Goal: Information Seeking & Learning: Check status

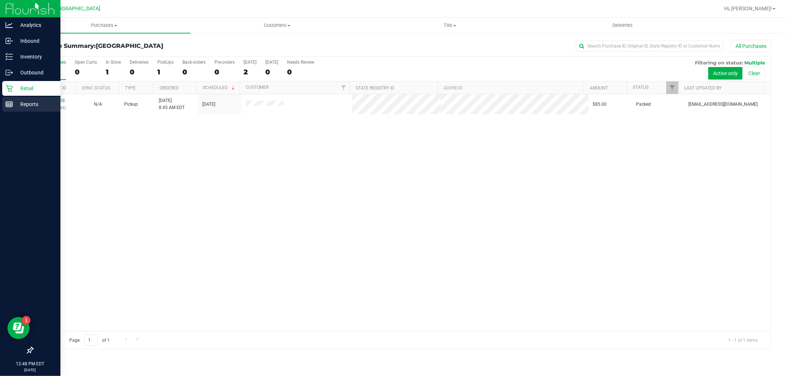
click at [14, 104] on p "Reports" at bounding box center [35, 104] width 44 height 9
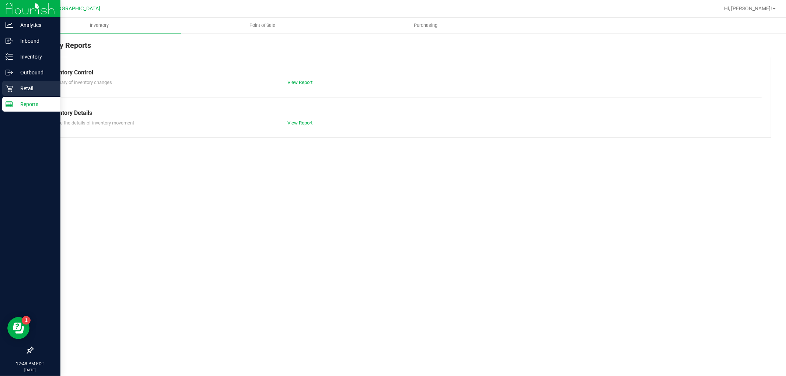
click at [21, 86] on p "Retail" at bounding box center [35, 88] width 44 height 9
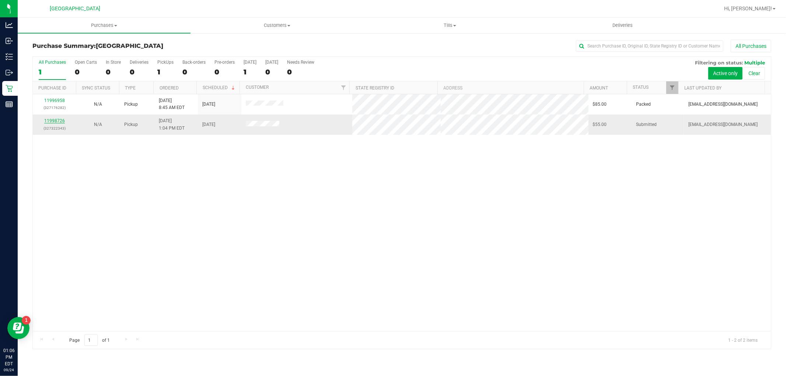
click at [52, 120] on link "11998726" at bounding box center [54, 120] width 21 height 5
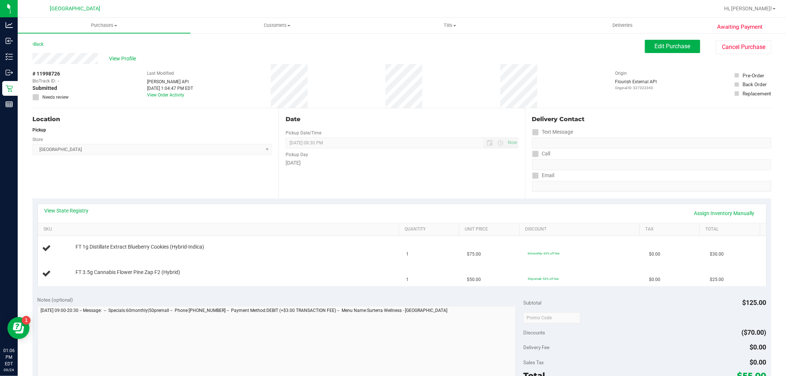
click at [79, 212] on link "View State Registry" at bounding box center [67, 210] width 44 height 7
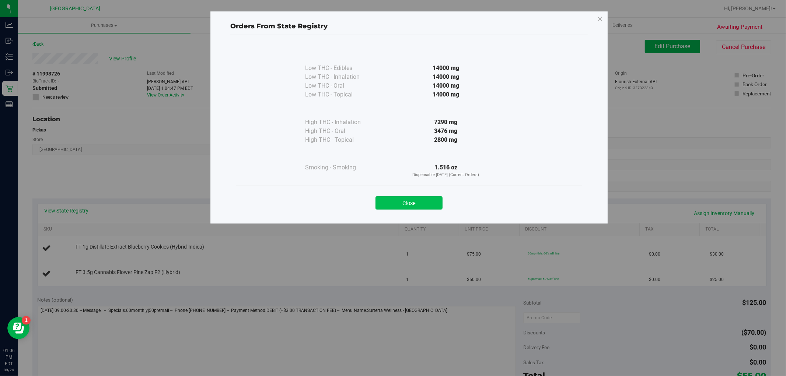
click at [413, 200] on button "Close" at bounding box center [408, 202] width 67 height 13
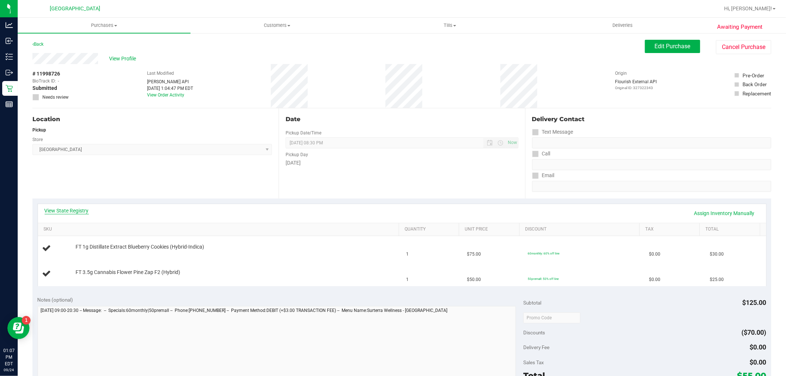
click at [73, 209] on link "View State Registry" at bounding box center [67, 210] width 44 height 7
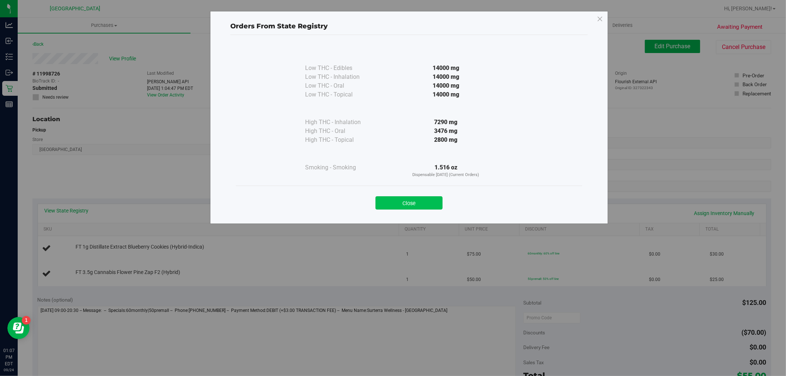
click at [404, 204] on button "Close" at bounding box center [408, 202] width 67 height 13
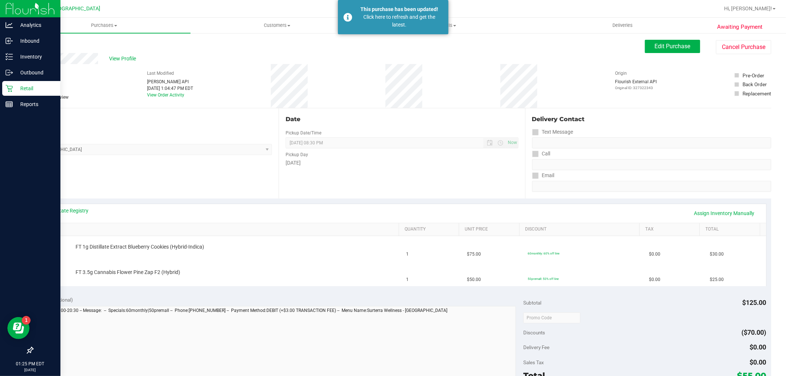
click at [7, 95] on div "Retail" at bounding box center [31, 88] width 58 height 15
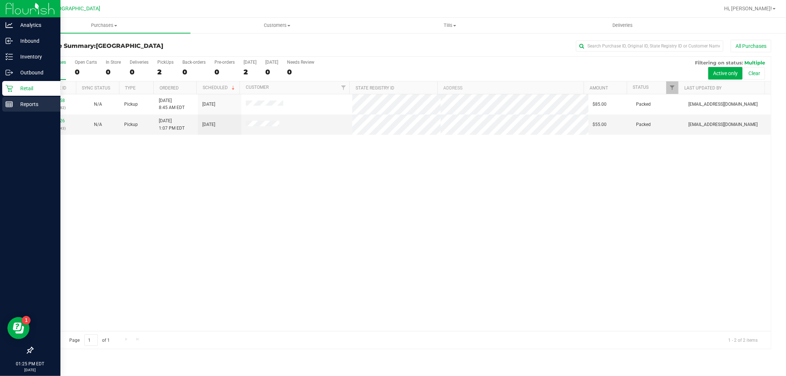
click at [18, 106] on p "Reports" at bounding box center [35, 104] width 44 height 9
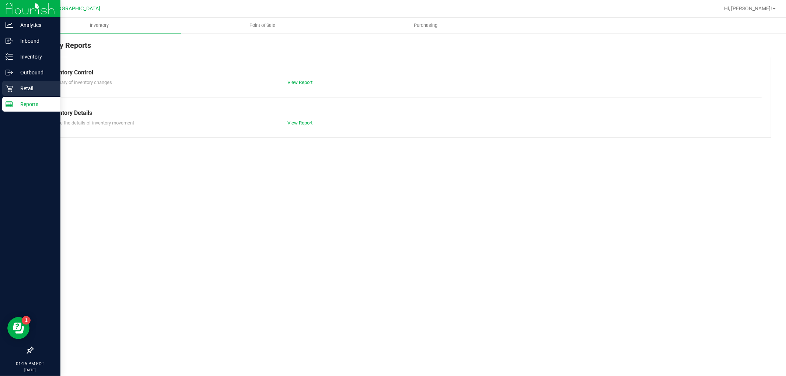
click at [40, 95] on div "Retail" at bounding box center [31, 88] width 58 height 15
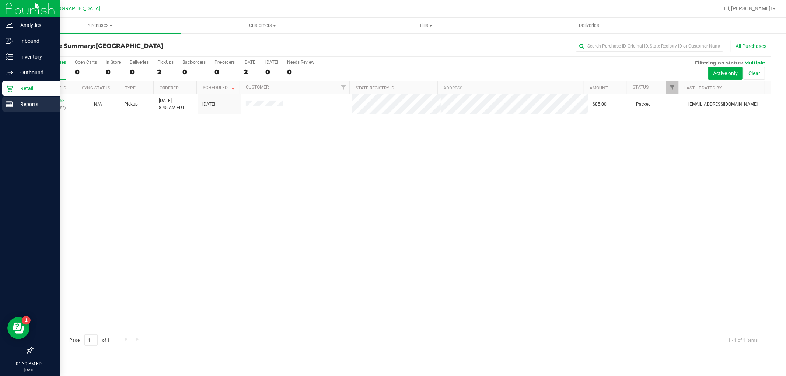
click at [8, 105] on line at bounding box center [8, 105] width 0 height 4
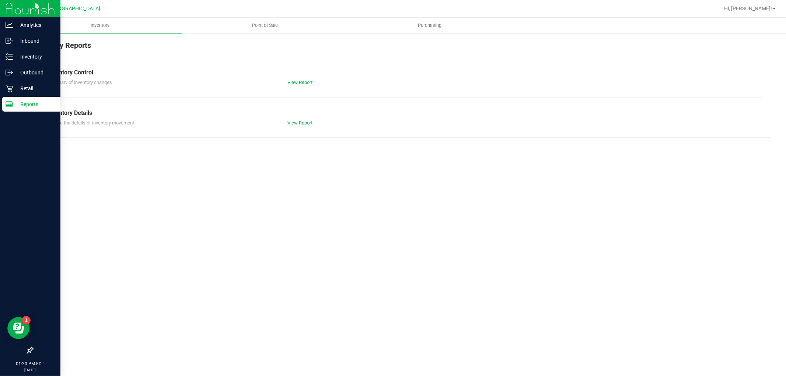
click at [21, 91] on p "Retail" at bounding box center [35, 88] width 44 height 9
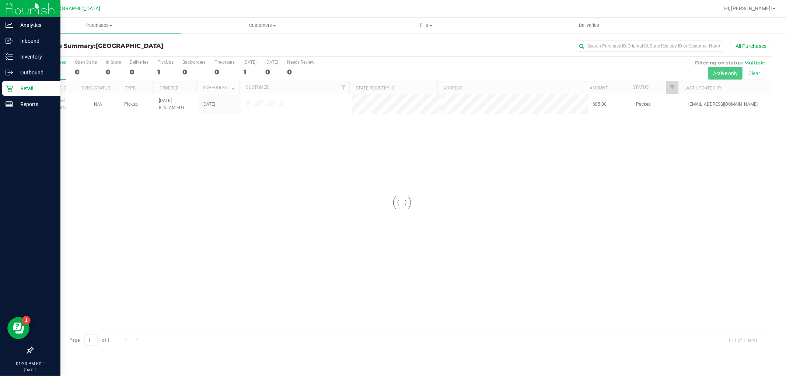
click at [29, 101] on p "Reports" at bounding box center [35, 104] width 44 height 9
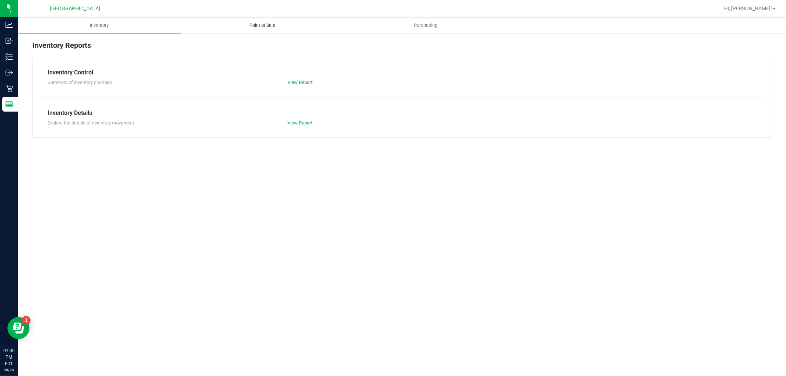
click at [245, 27] on span "Point of Sale" at bounding box center [263, 25] width 46 height 7
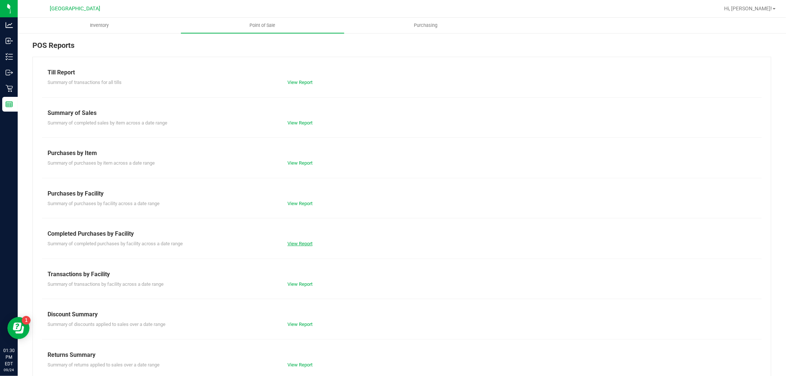
click at [291, 243] on link "View Report" at bounding box center [299, 244] width 25 height 6
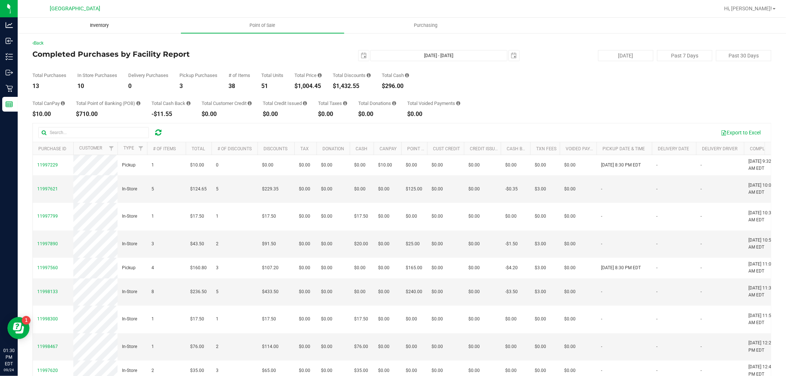
click at [117, 28] on span "Inventory" at bounding box center [99, 25] width 39 height 7
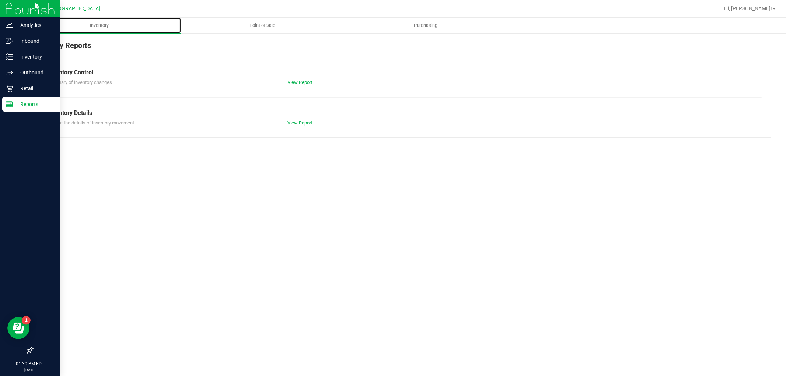
click at [9, 103] on line at bounding box center [9, 103] width 7 height 0
click at [19, 88] on p "Retail" at bounding box center [35, 88] width 44 height 9
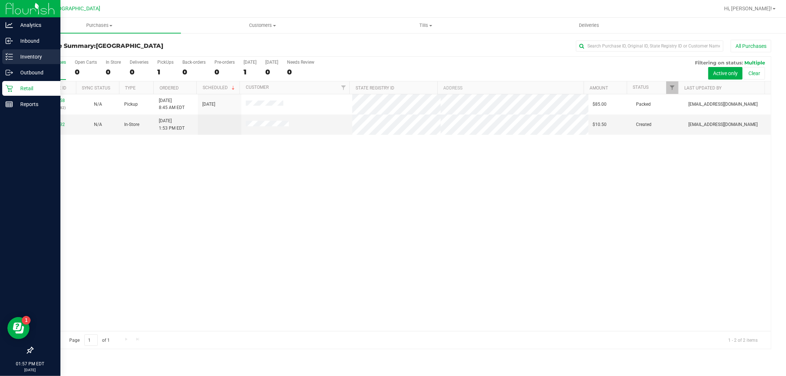
click at [15, 58] on p "Inventory" at bounding box center [35, 56] width 44 height 9
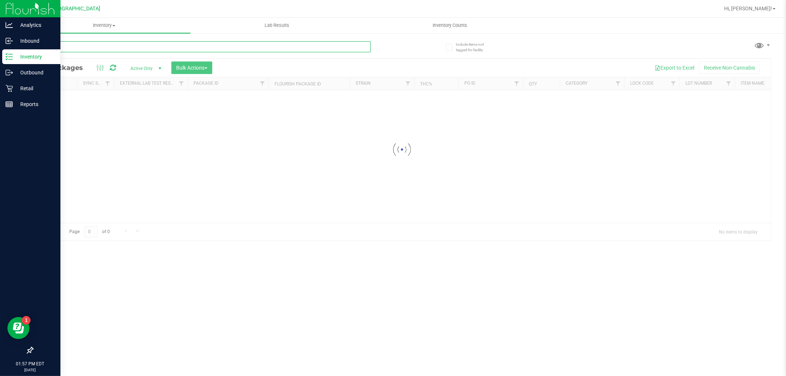
click at [123, 49] on input "text" at bounding box center [201, 46] width 338 height 11
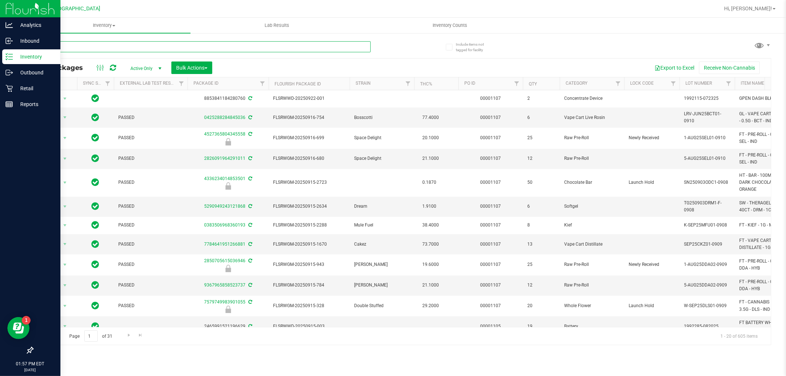
type input "cuw"
